Goal: Transaction & Acquisition: Download file/media

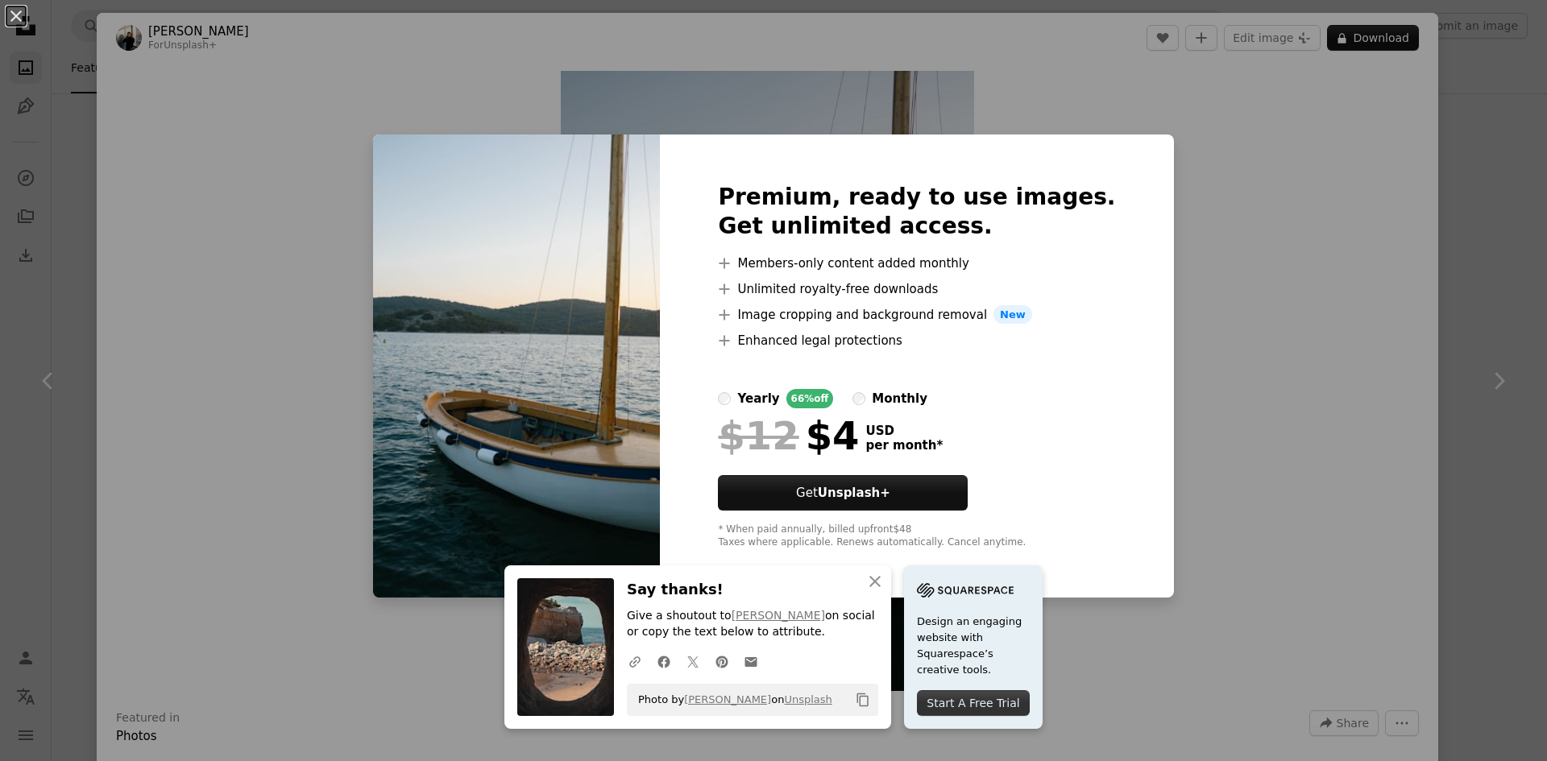
click at [1304, 329] on div "An X shape An X shape Close Say thanks! Give a shoutout to [PERSON_NAME] on soc…" at bounding box center [773, 380] width 1547 height 761
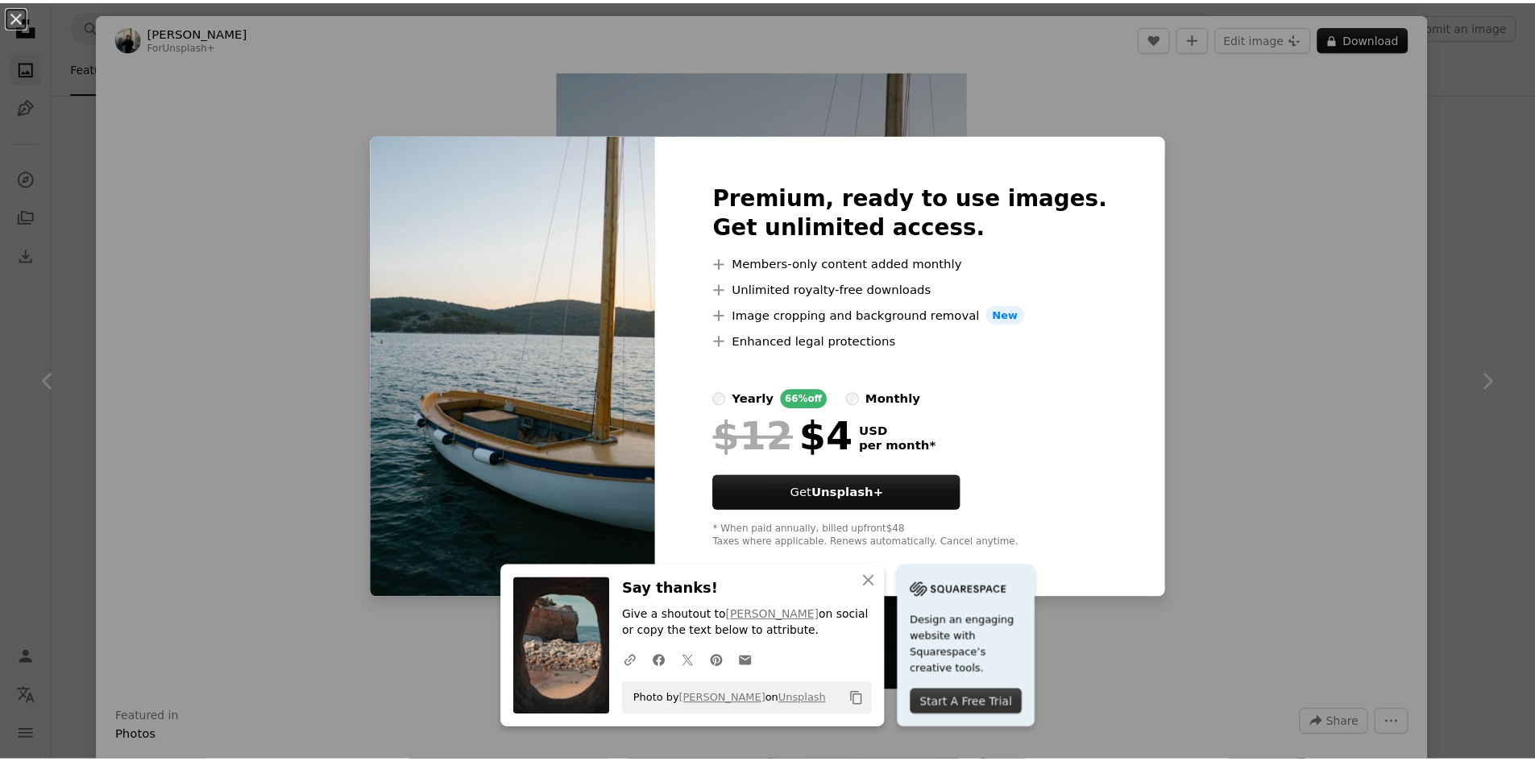
scroll to position [2256, 0]
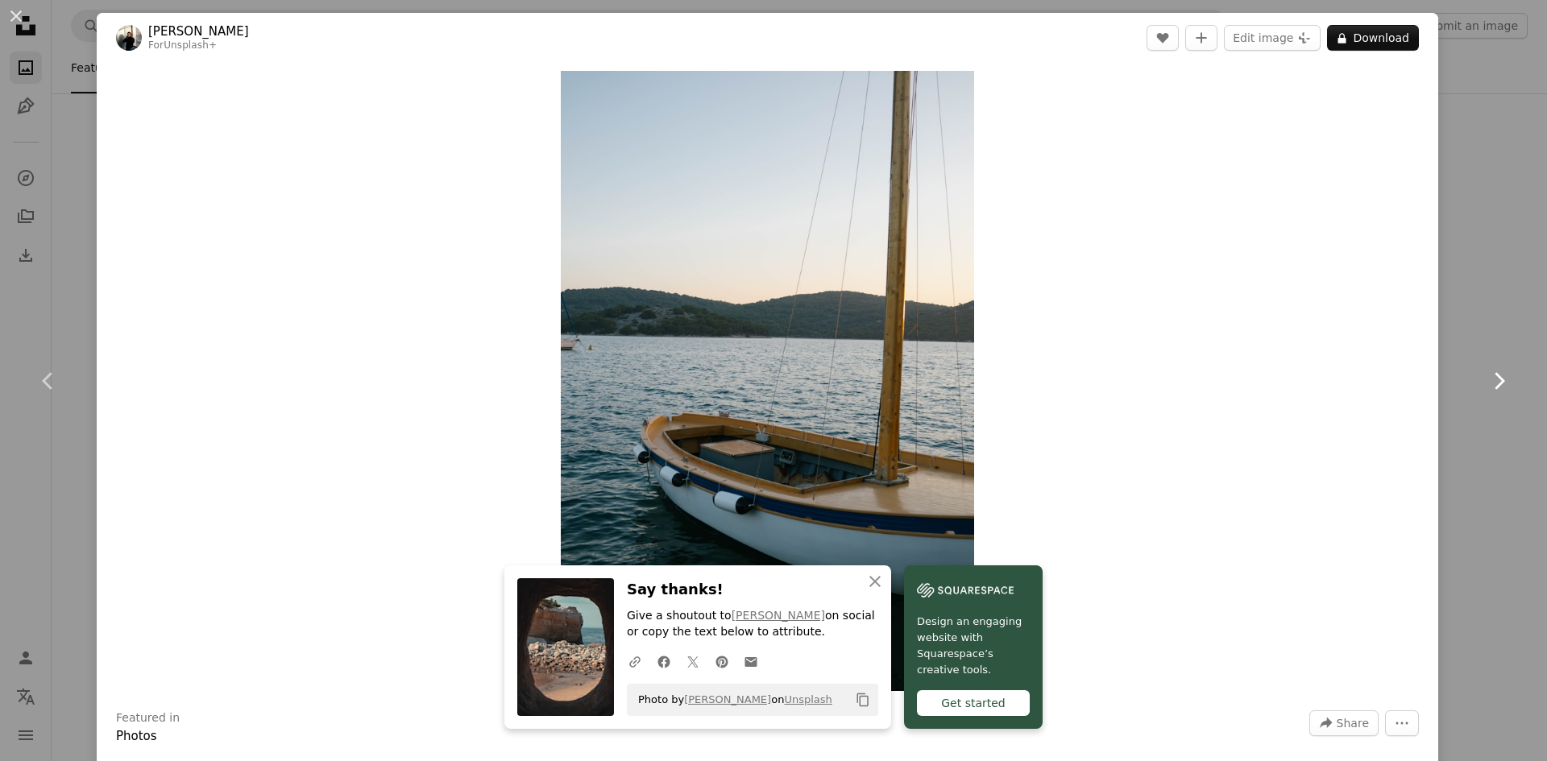
click at [1486, 384] on icon "Chevron right" at bounding box center [1499, 381] width 26 height 26
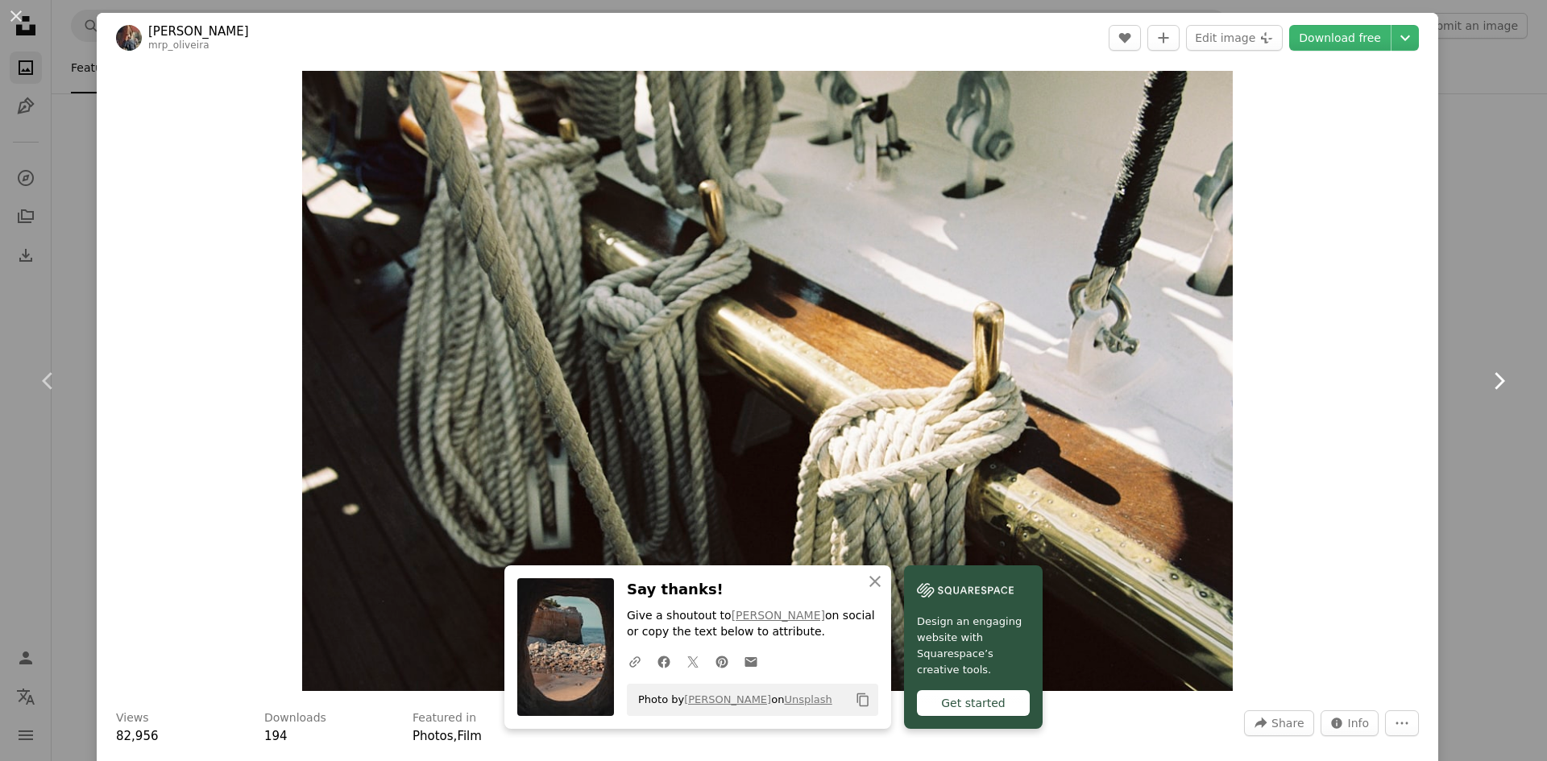
click at [1495, 379] on icon at bounding box center [1500, 380] width 10 height 17
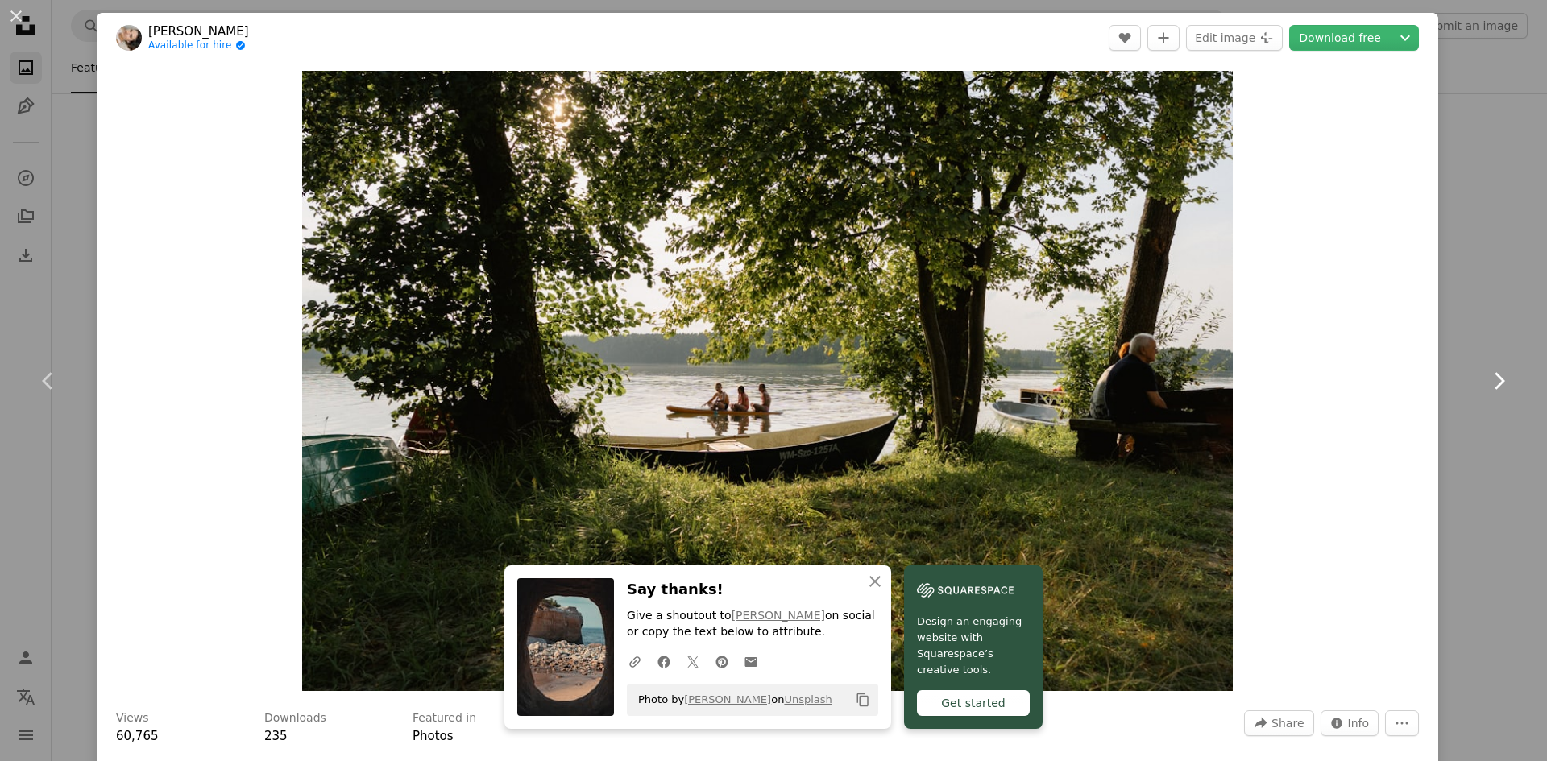
click at [1493, 379] on icon "Chevron right" at bounding box center [1499, 381] width 26 height 26
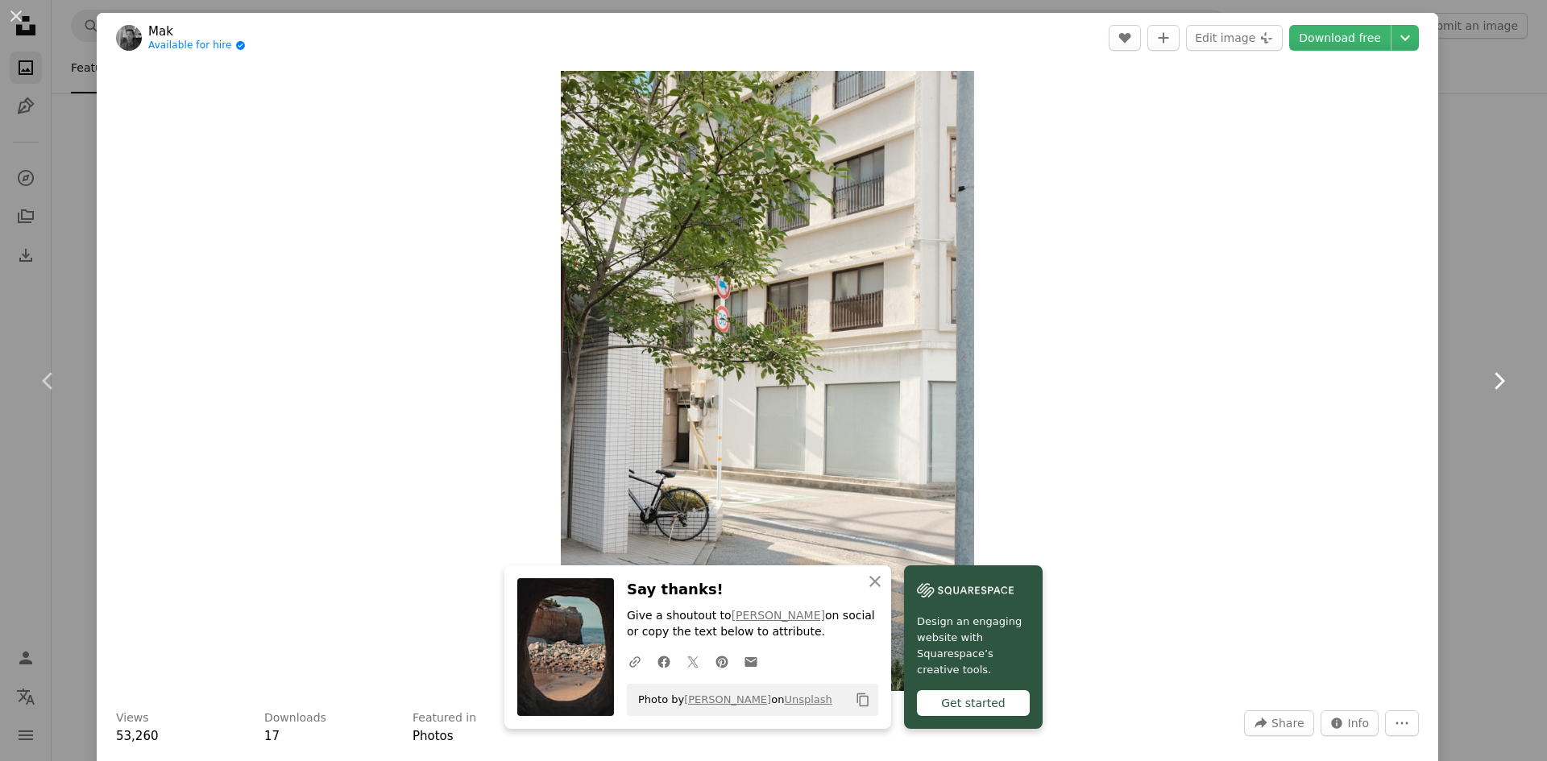
click at [1487, 379] on icon "Chevron right" at bounding box center [1499, 381] width 26 height 26
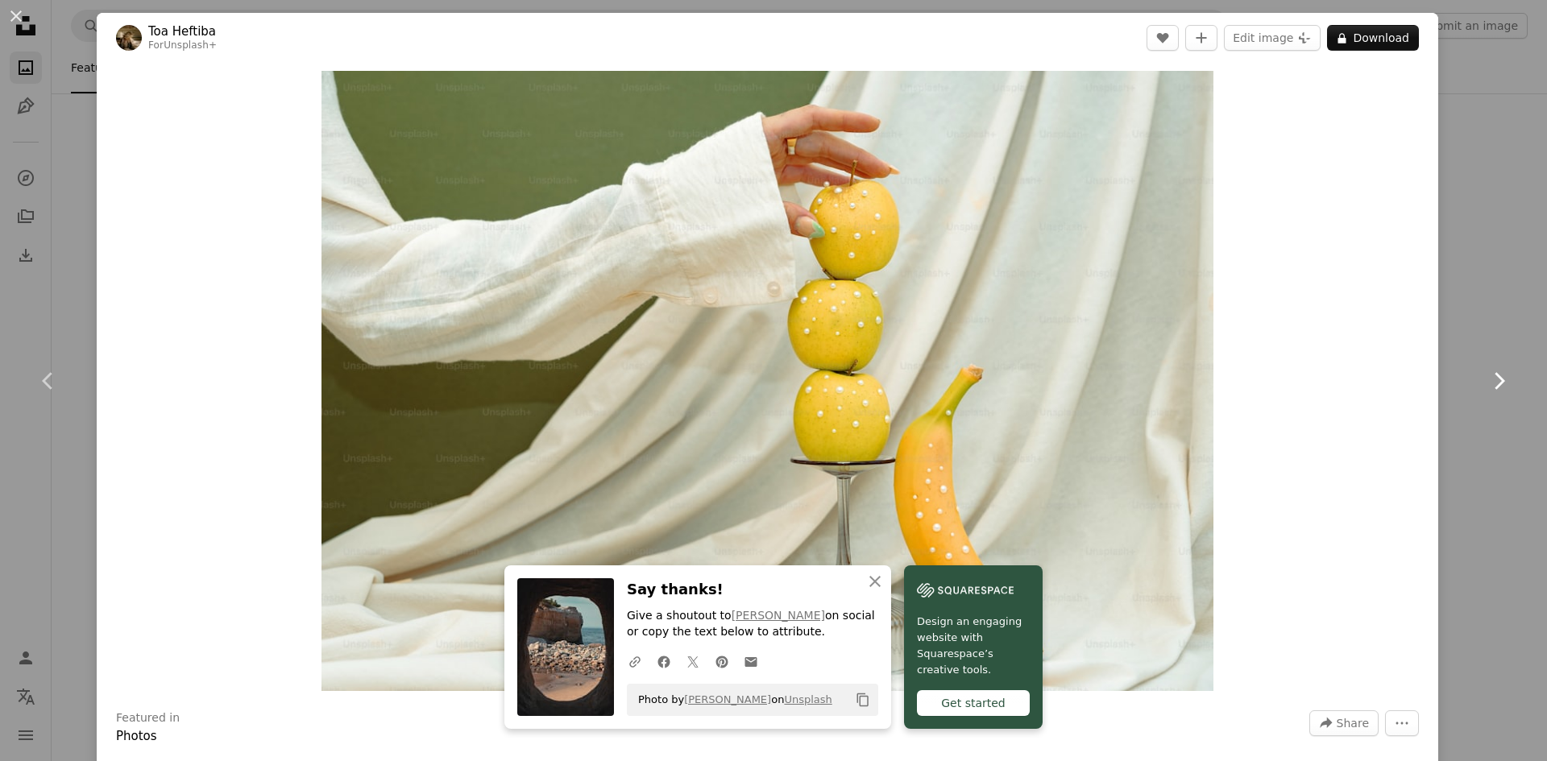
click at [1487, 379] on icon "Chevron right" at bounding box center [1499, 381] width 26 height 26
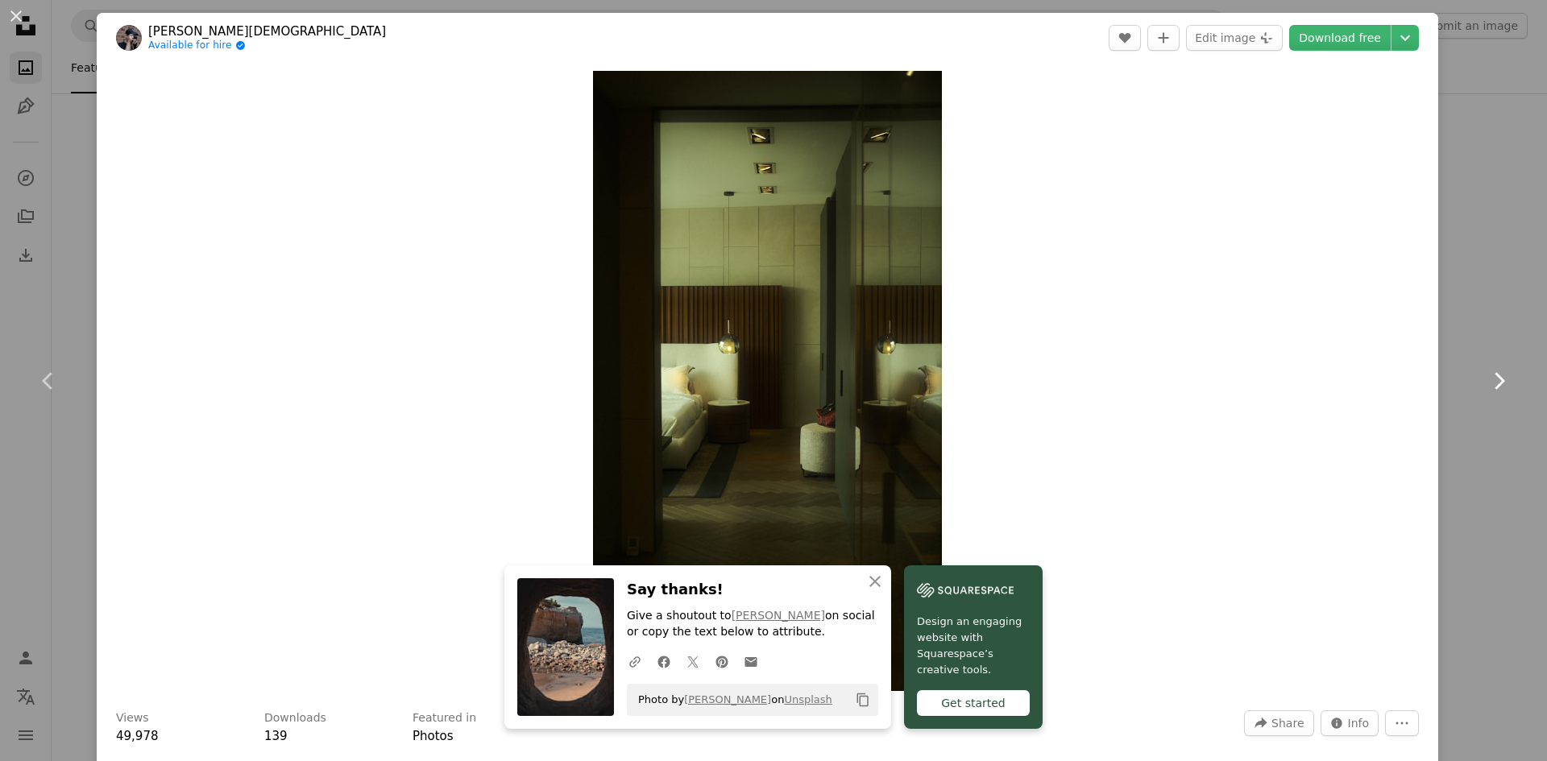
click at [1487, 379] on icon "Chevron right" at bounding box center [1499, 381] width 26 height 26
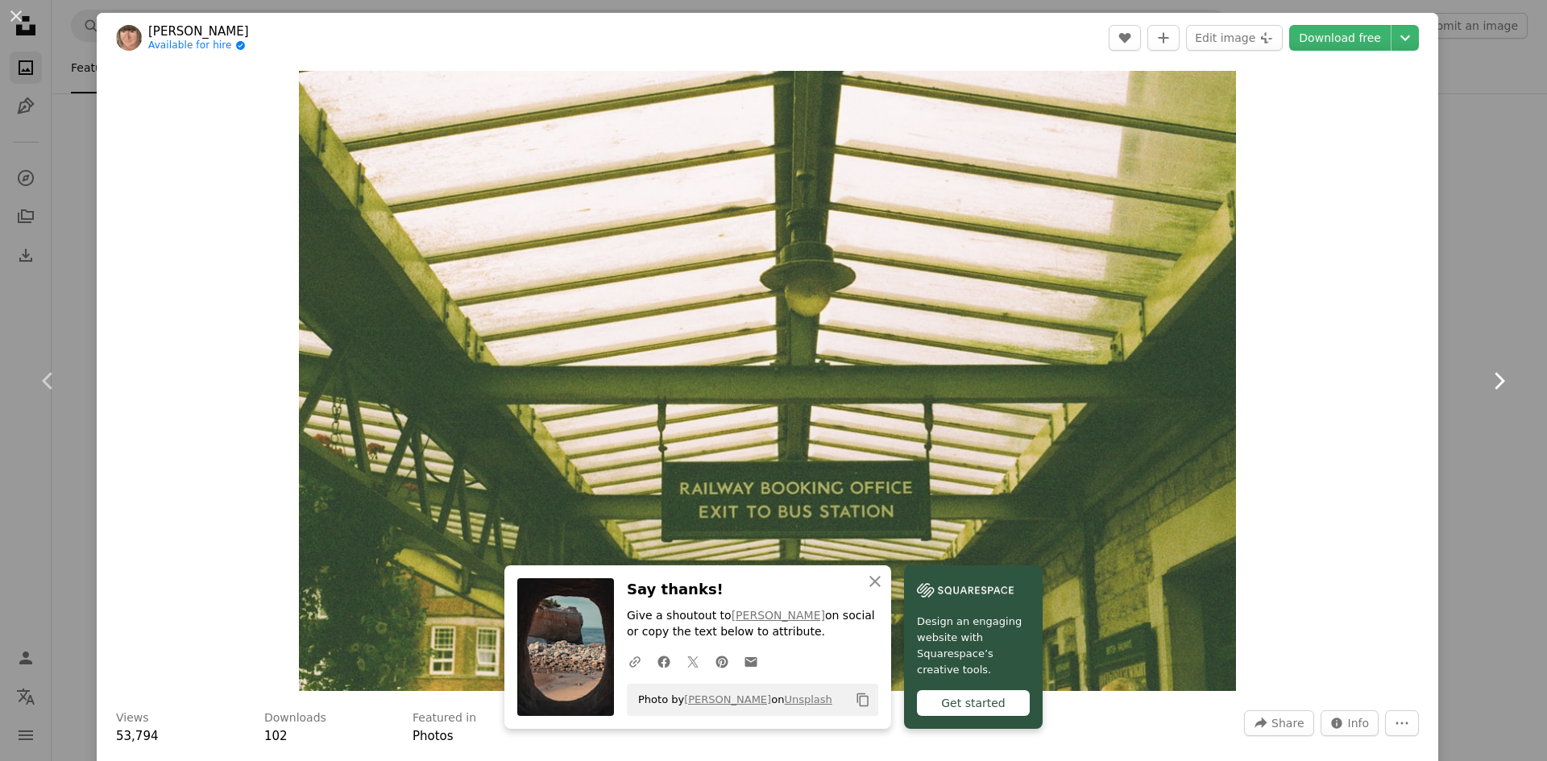
click at [1487, 379] on icon "Chevron right" at bounding box center [1499, 381] width 26 height 26
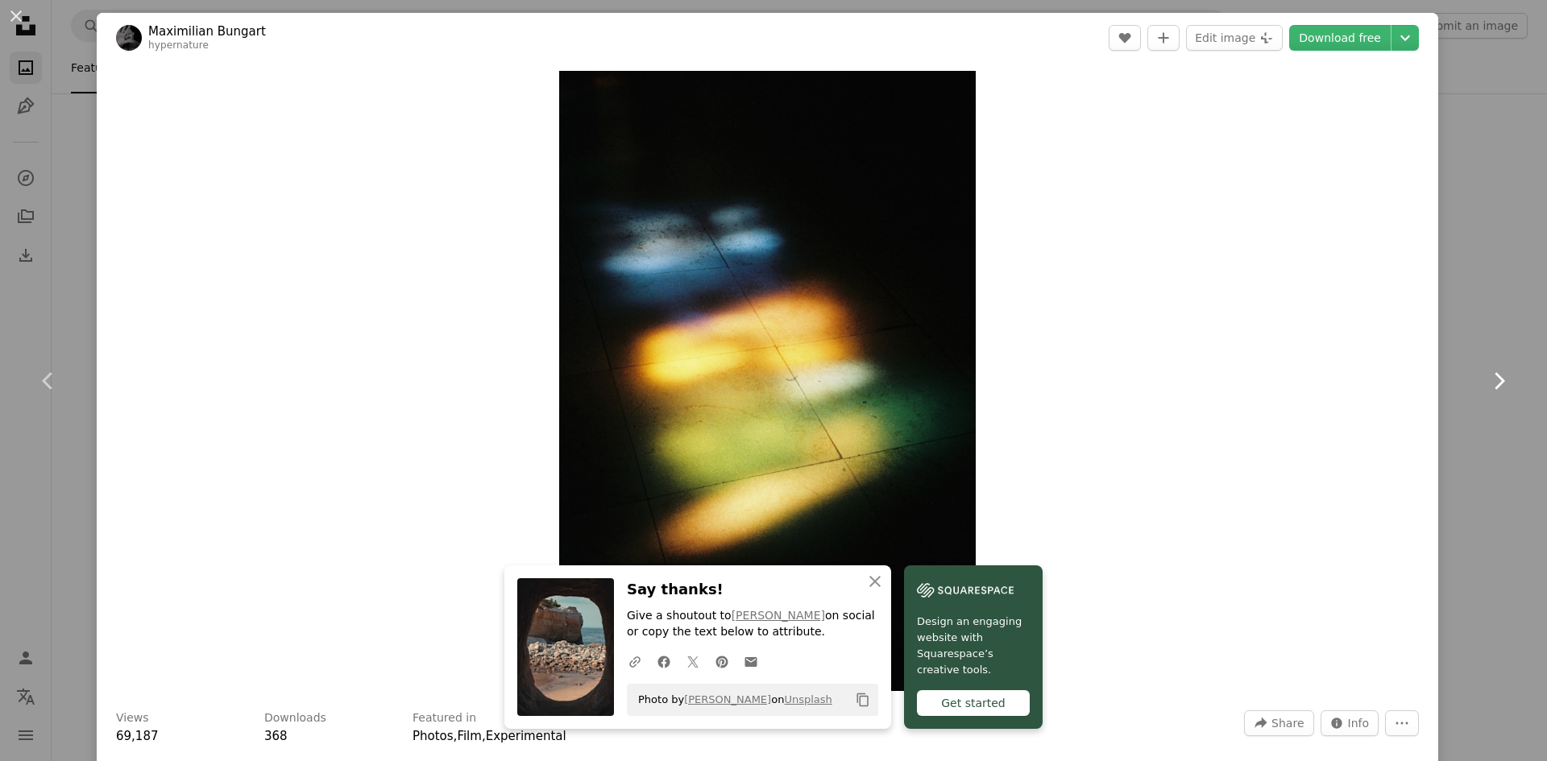
click at [1487, 379] on icon "Chevron right" at bounding box center [1499, 381] width 26 height 26
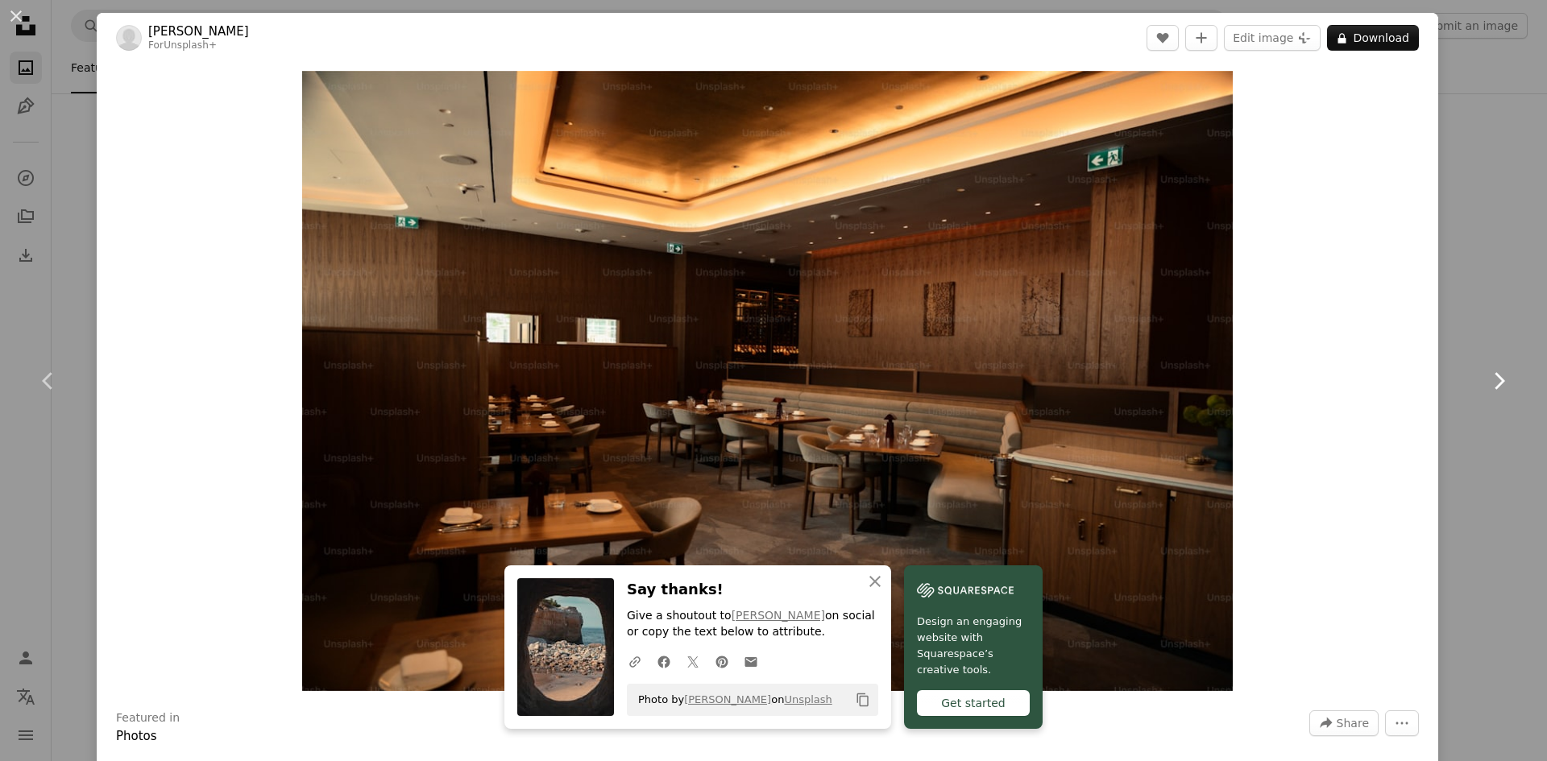
click at [1487, 379] on icon "Chevron right" at bounding box center [1499, 381] width 26 height 26
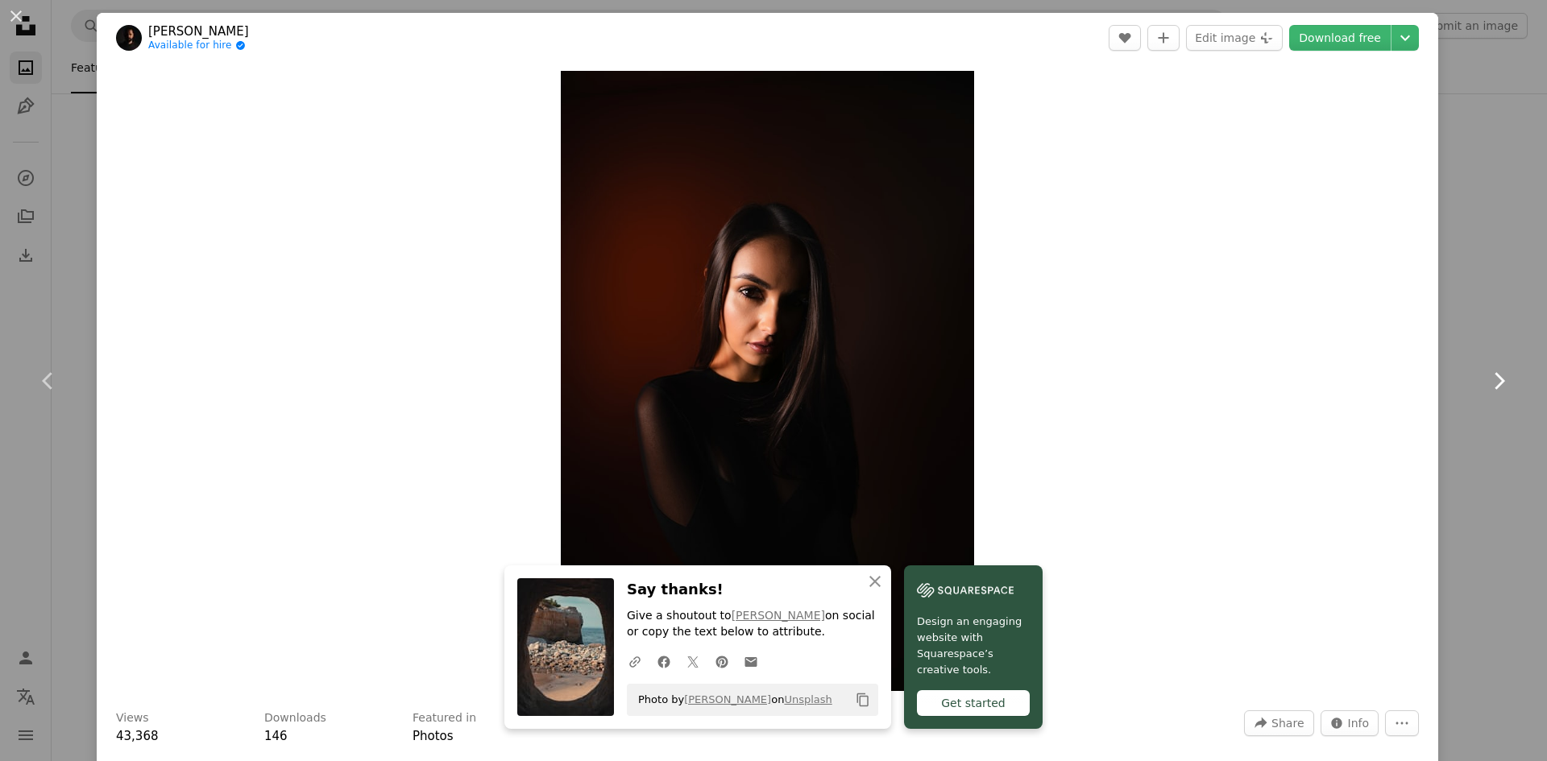
click at [1495, 382] on icon at bounding box center [1500, 380] width 10 height 17
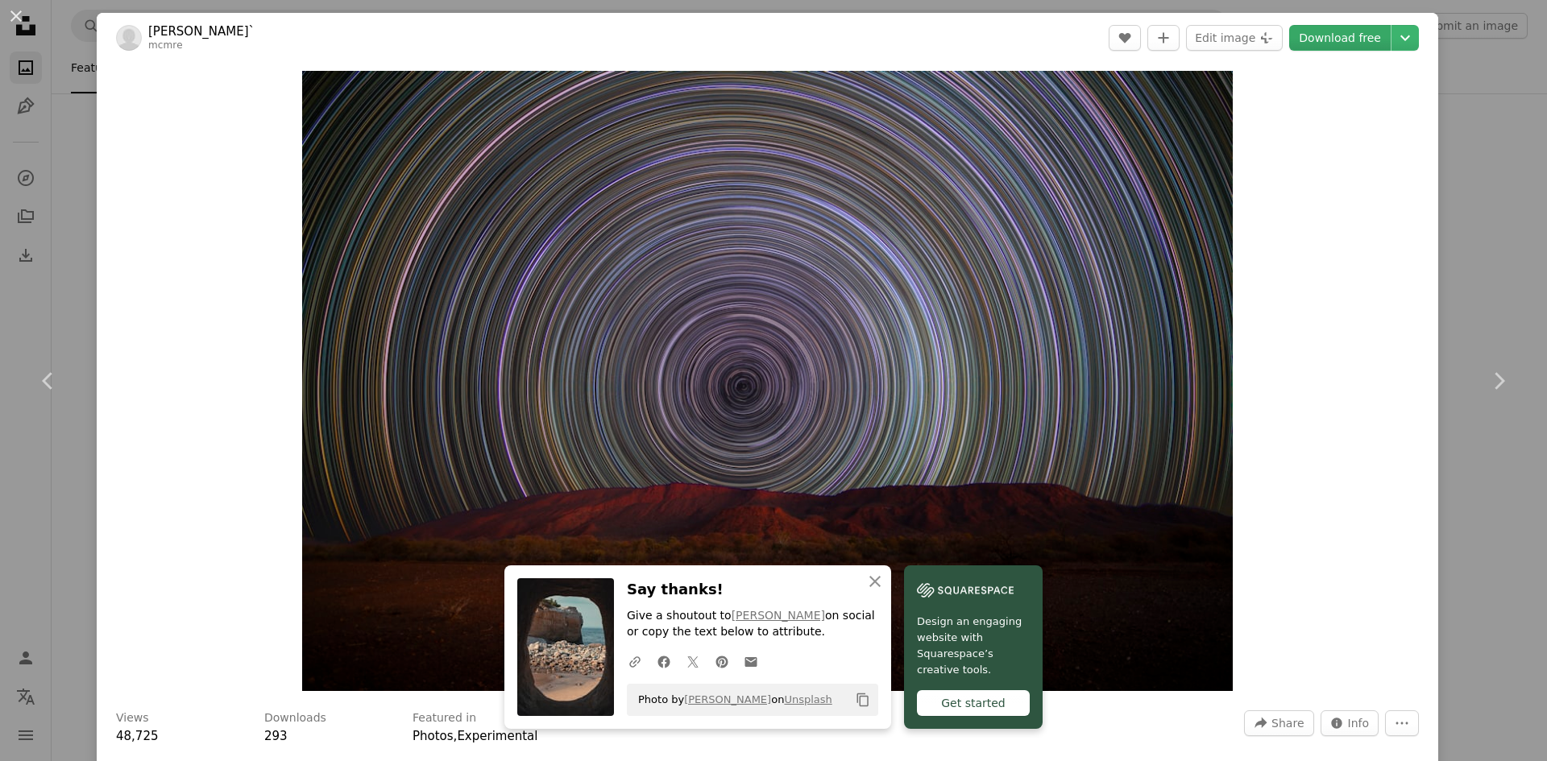
click at [1338, 35] on link "Download free" at bounding box center [1340, 38] width 102 height 26
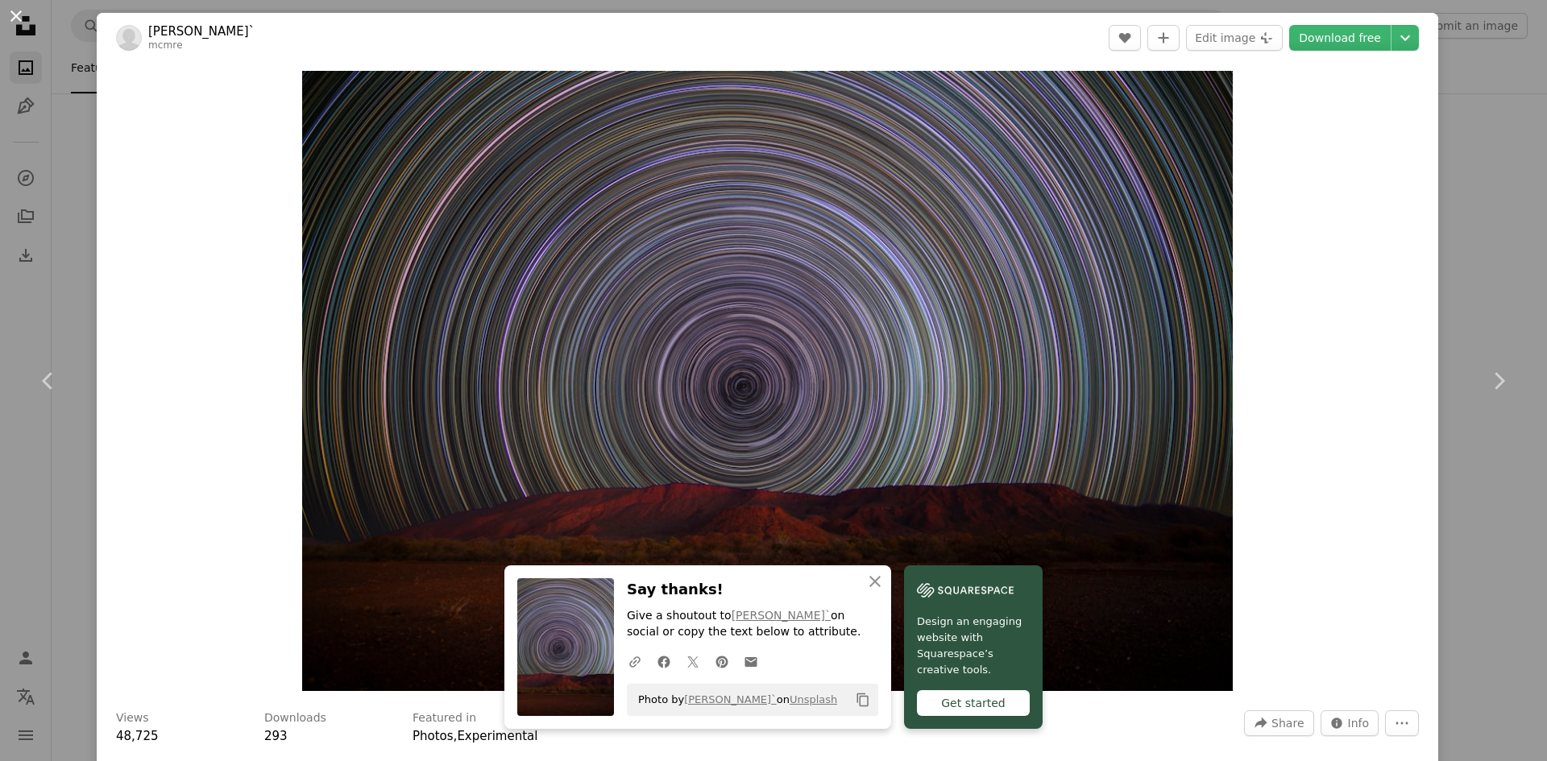
click at [26, 7] on button "An X shape" at bounding box center [15, 15] width 19 height 19
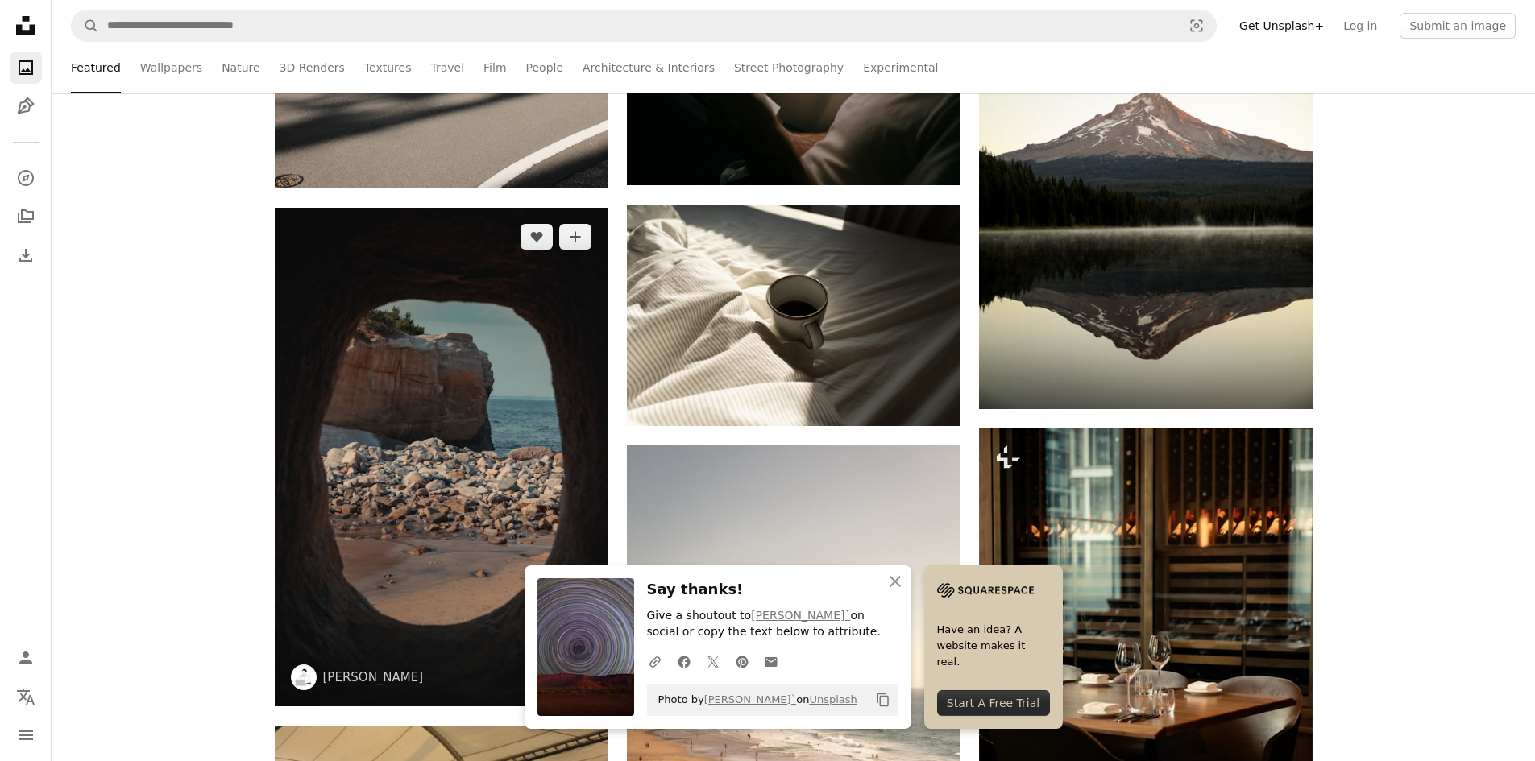
click at [392, 305] on img at bounding box center [441, 457] width 333 height 499
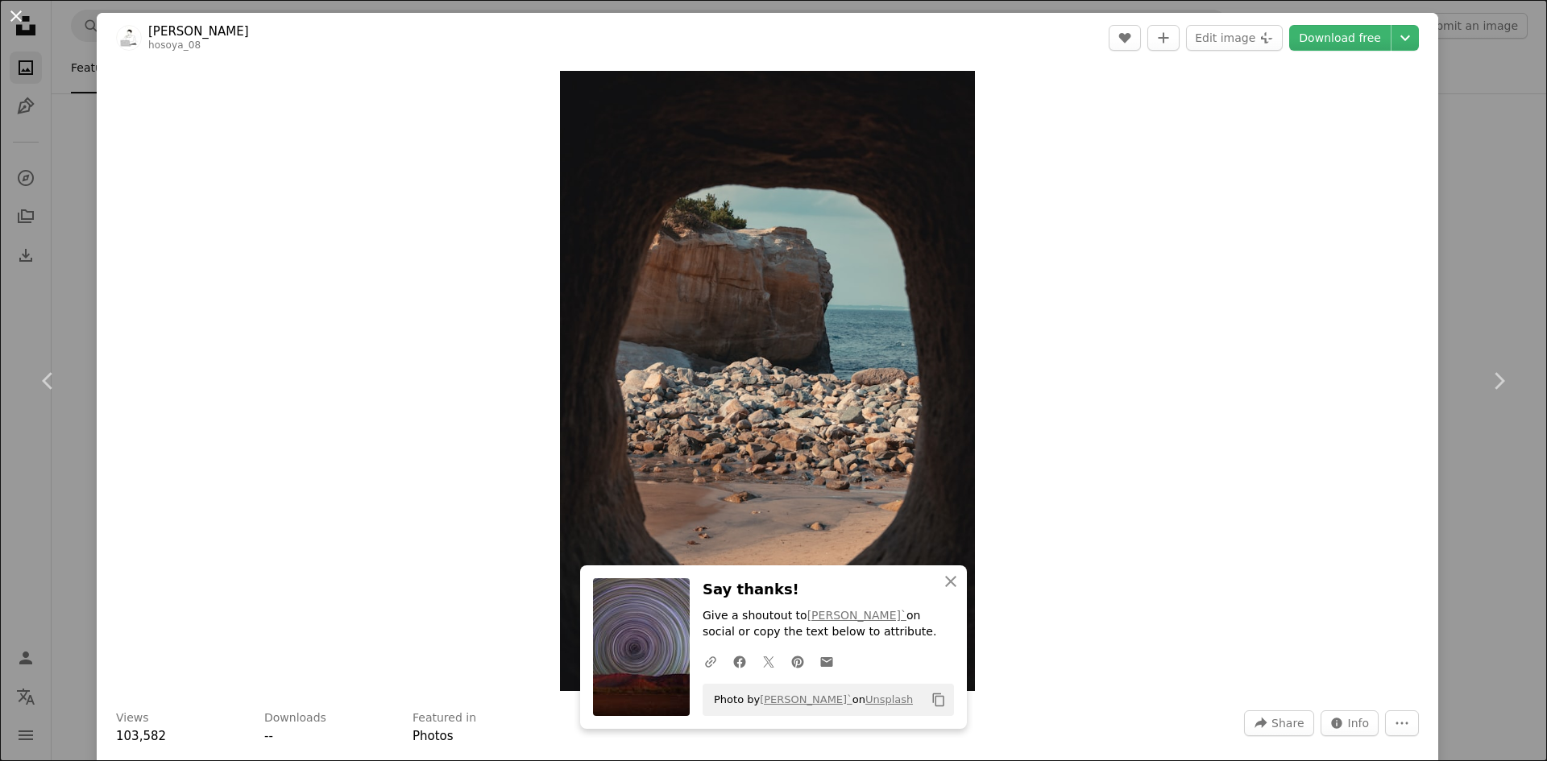
click at [6, 11] on button "An X shape" at bounding box center [15, 15] width 19 height 19
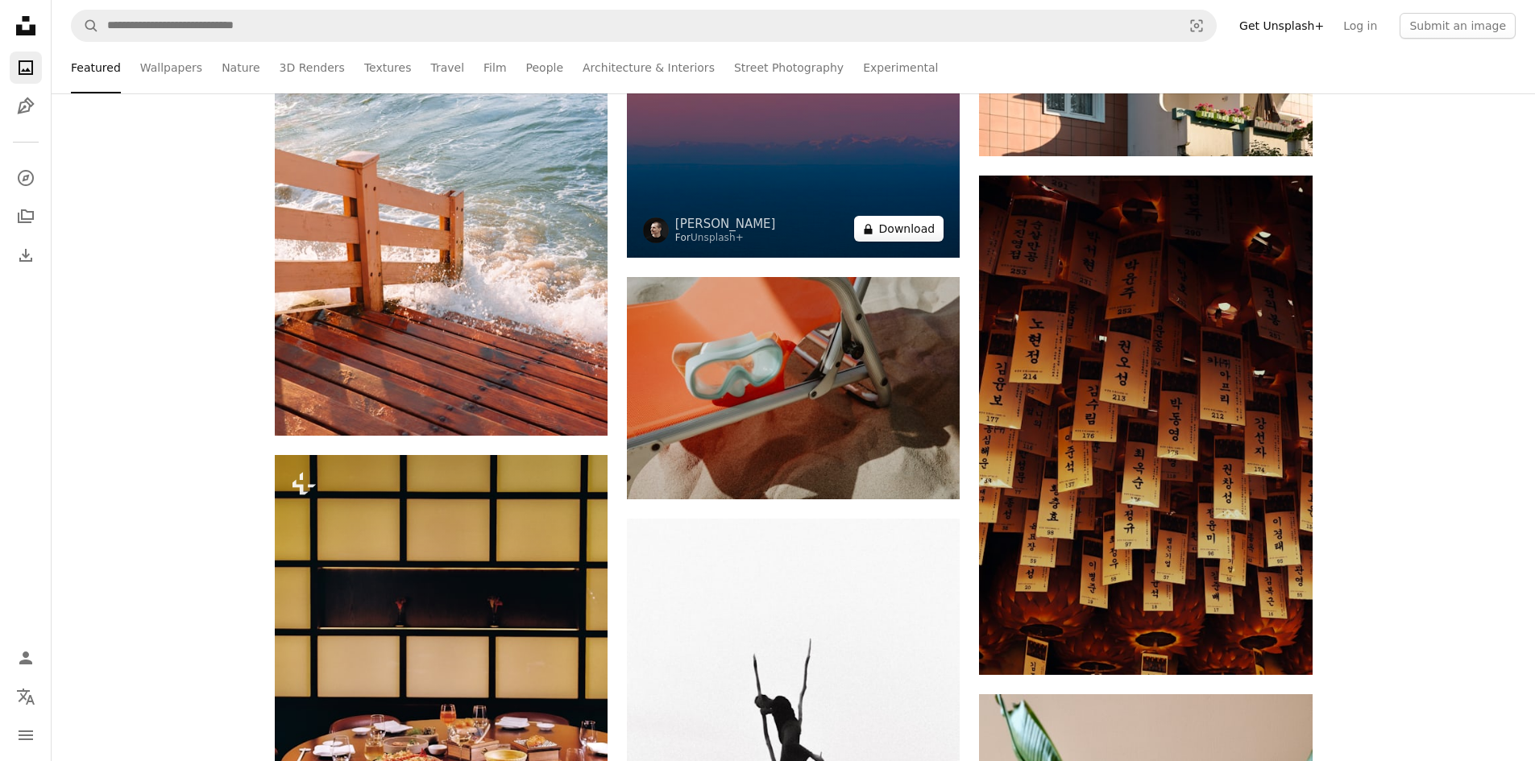
scroll to position [5398, 0]
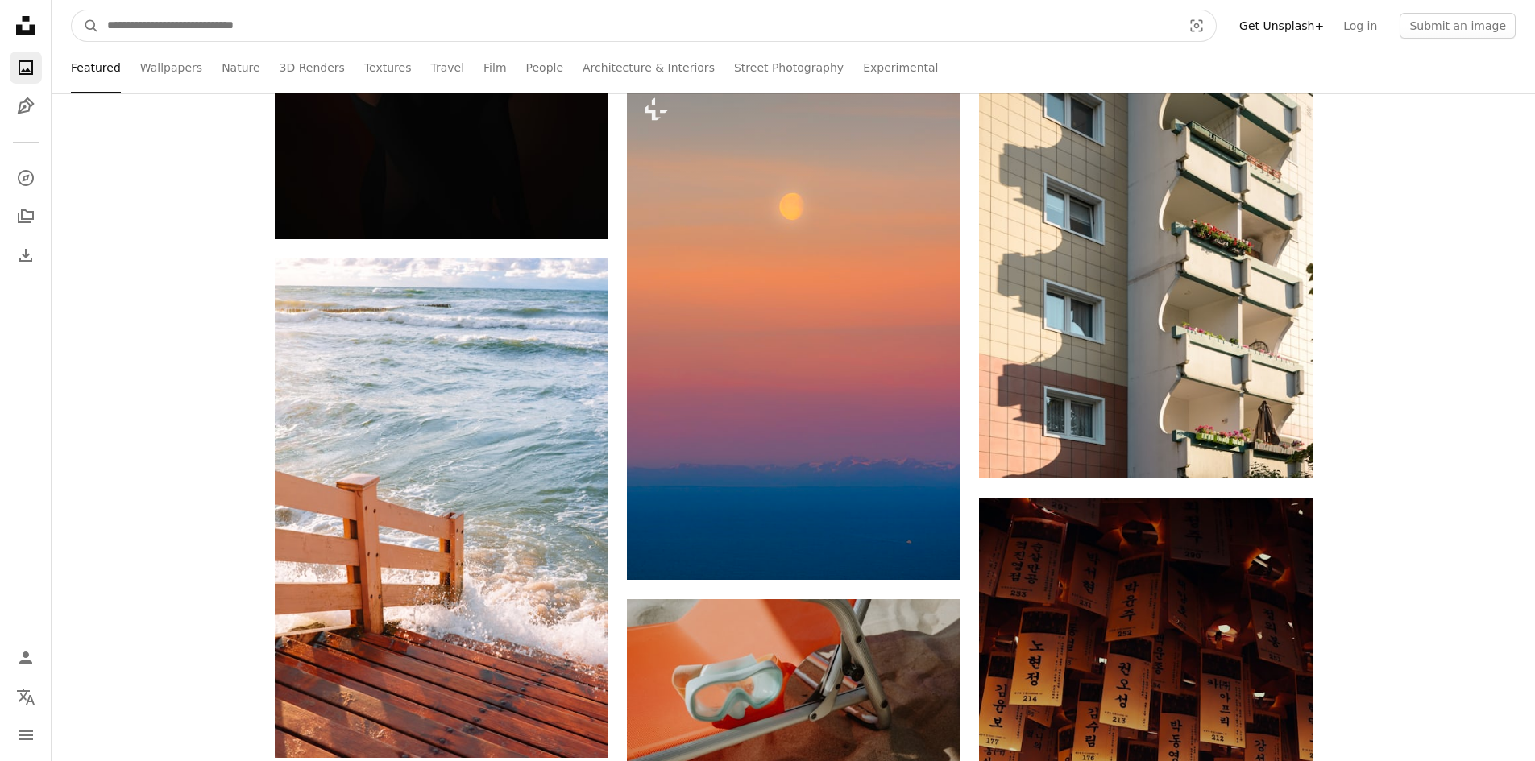
click at [744, 32] on input "Find visuals sitewide" at bounding box center [638, 25] width 1078 height 31
type input "**********"
click at [72, 10] on button "A magnifying glass" at bounding box center [85, 25] width 27 height 31
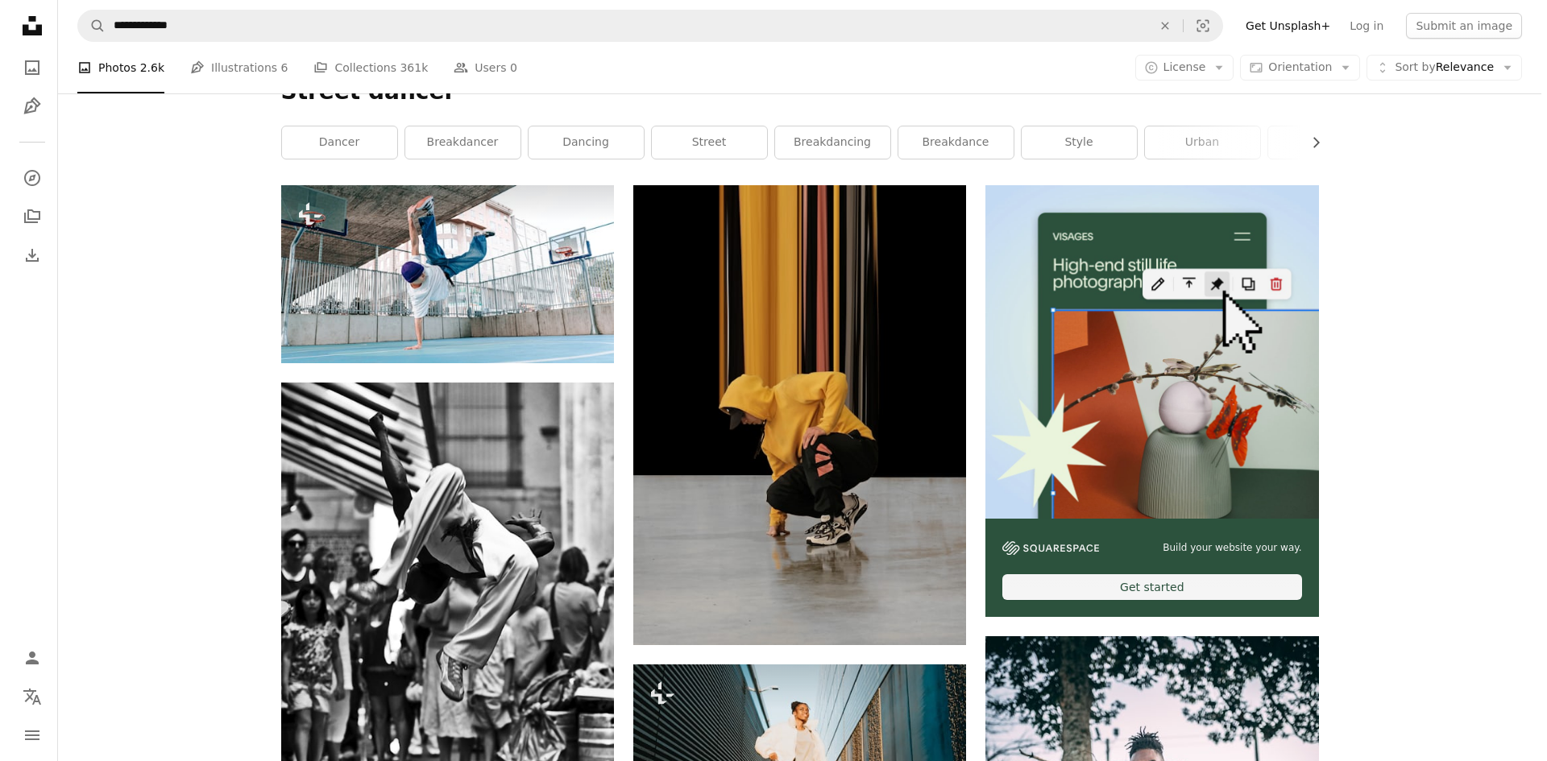
scroll to position [403, 0]
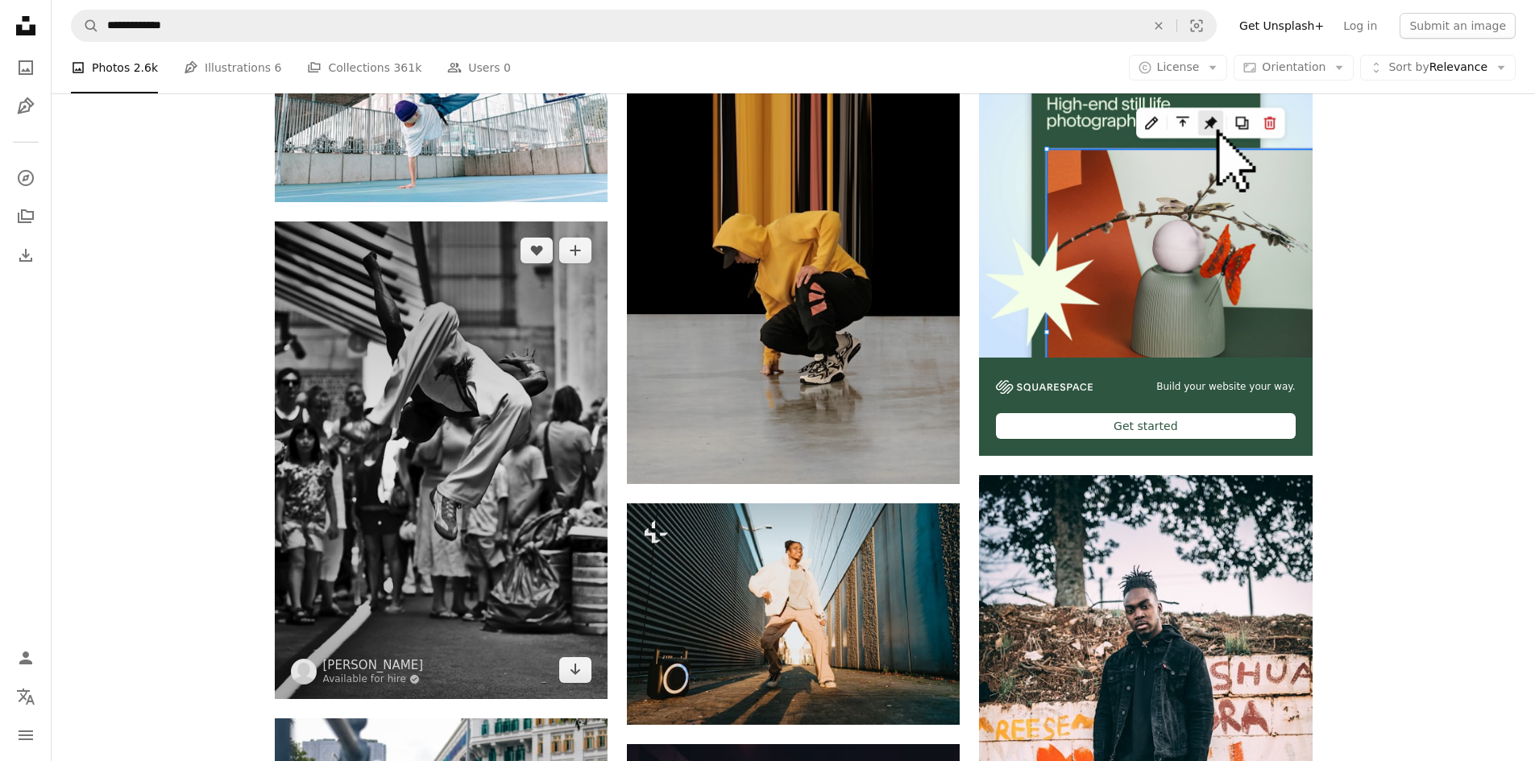
click at [513, 536] on img at bounding box center [441, 461] width 333 height 478
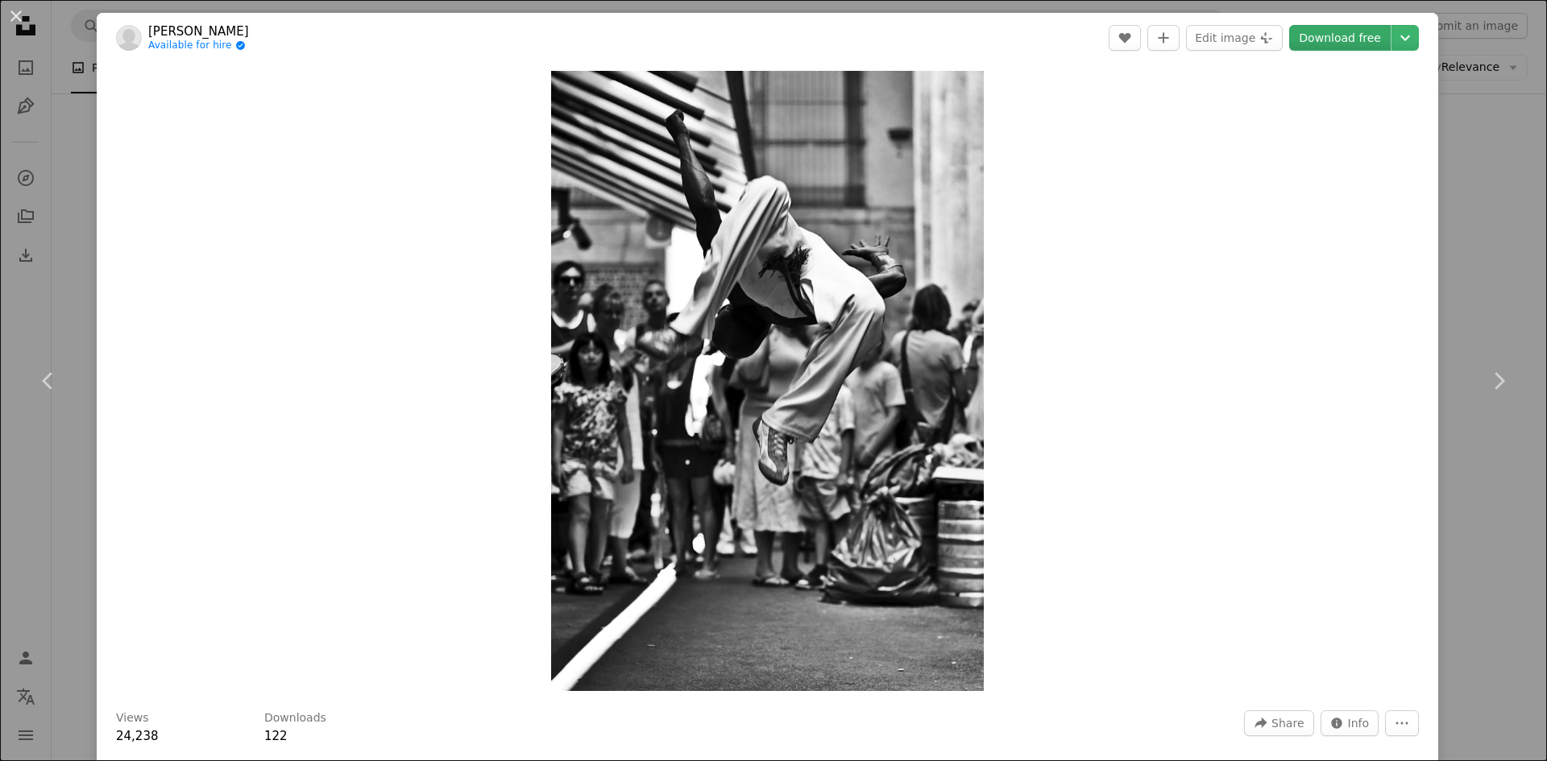
click at [1326, 42] on link "Download free" at bounding box center [1340, 38] width 102 height 26
